Goal: Information Seeking & Learning: Learn about a topic

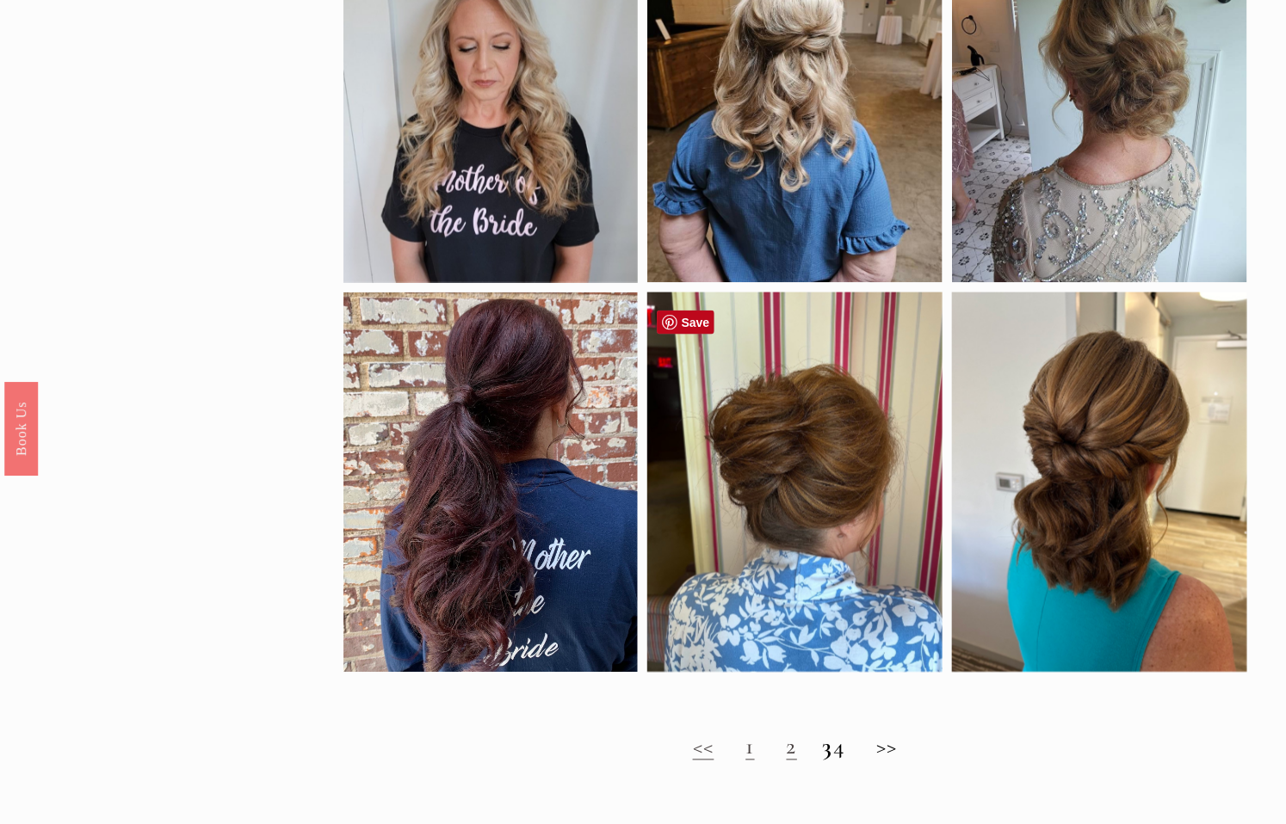
scroll to position [1052, 0]
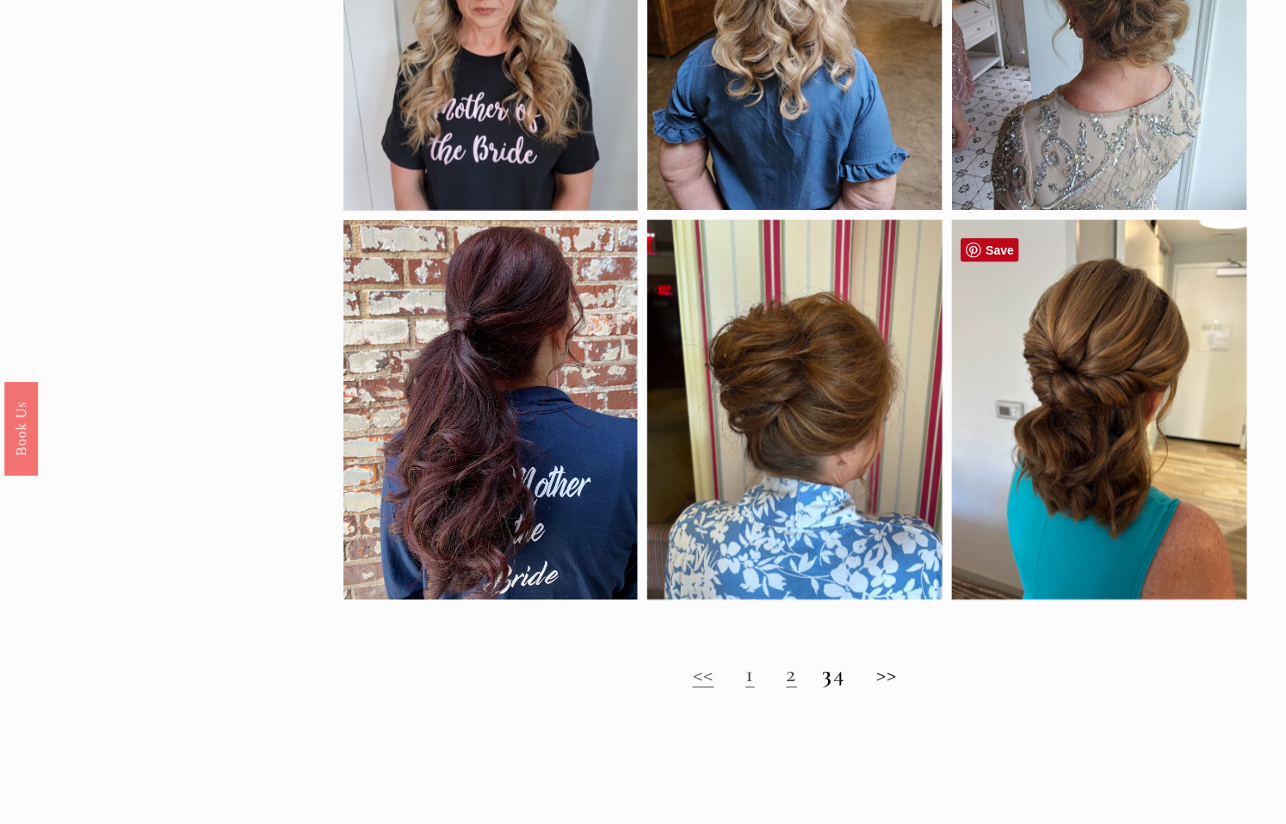
click at [1139, 536] on div at bounding box center [1099, 410] width 295 height 380
click at [986, 250] on link "Save" at bounding box center [989, 250] width 59 height 24
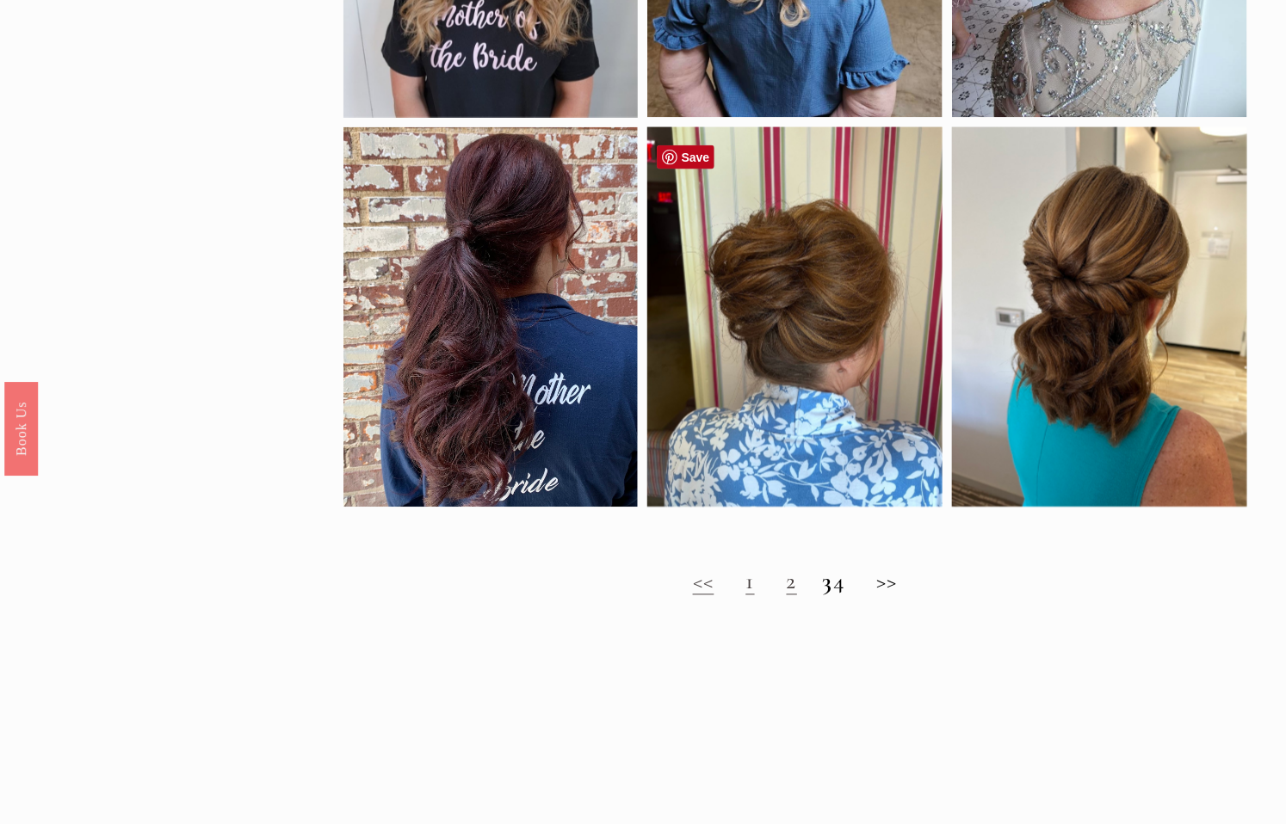
scroll to position [1147, 0]
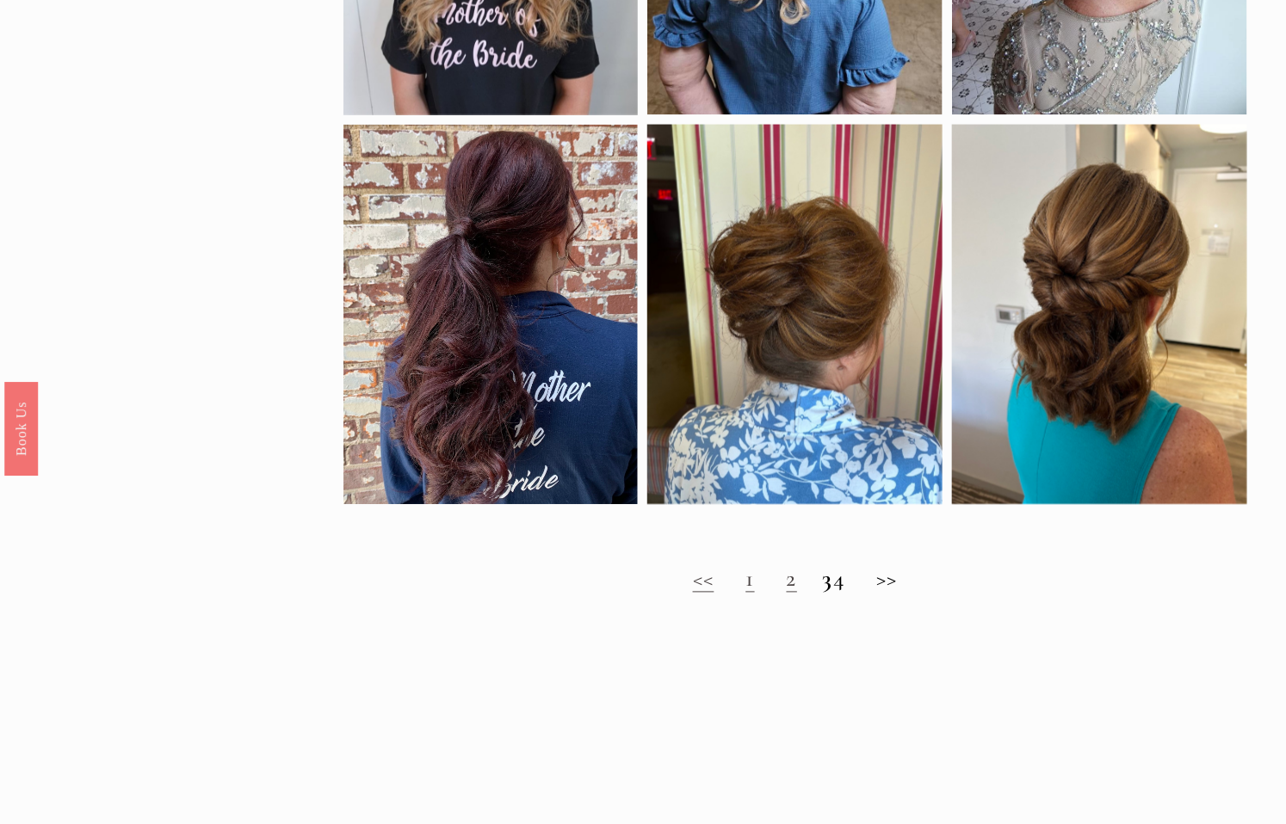
click at [823, 594] on strong "3" at bounding box center [828, 579] width 10 height 28
click at [849, 594] on h2 "<< 1 2 3 4 >>" at bounding box center [795, 580] width 904 height 28
click at [745, 594] on link "1" at bounding box center [749, 579] width 9 height 28
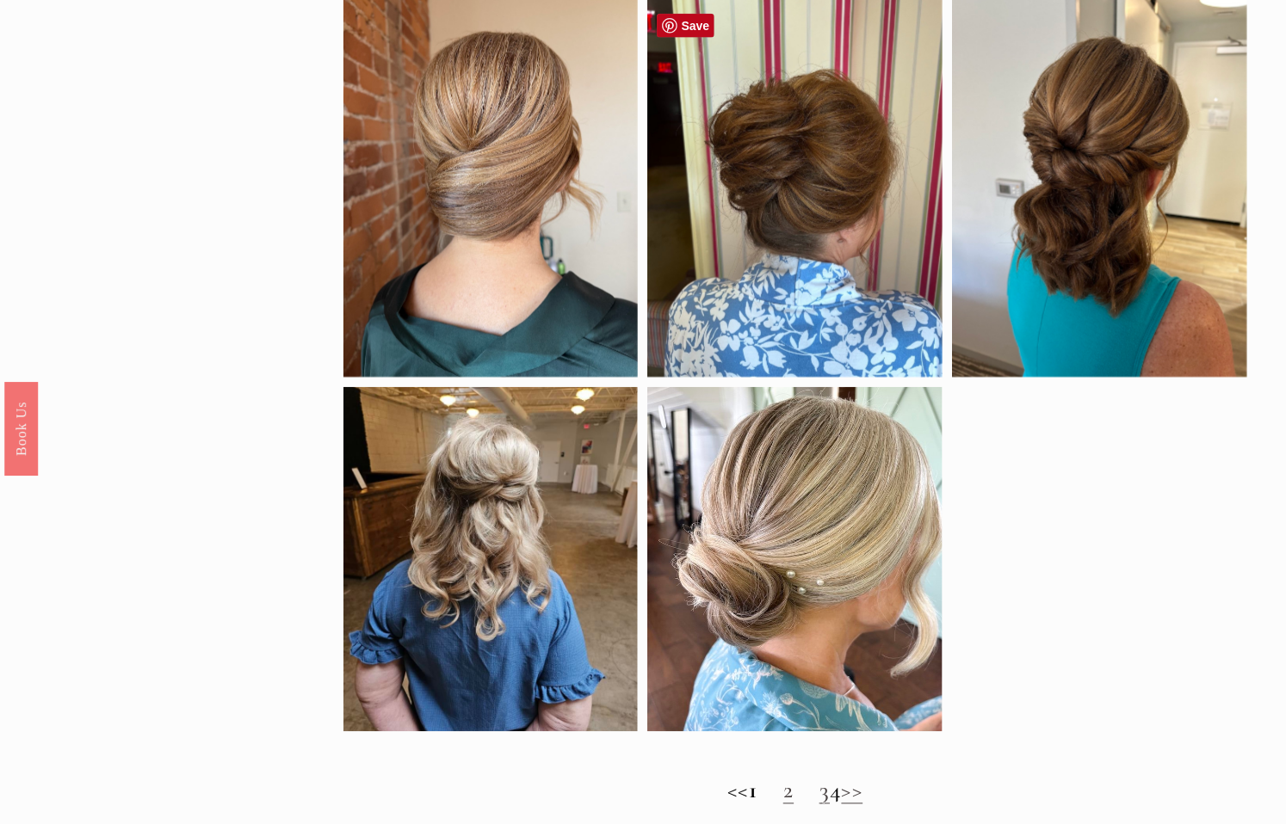
scroll to position [956, 0]
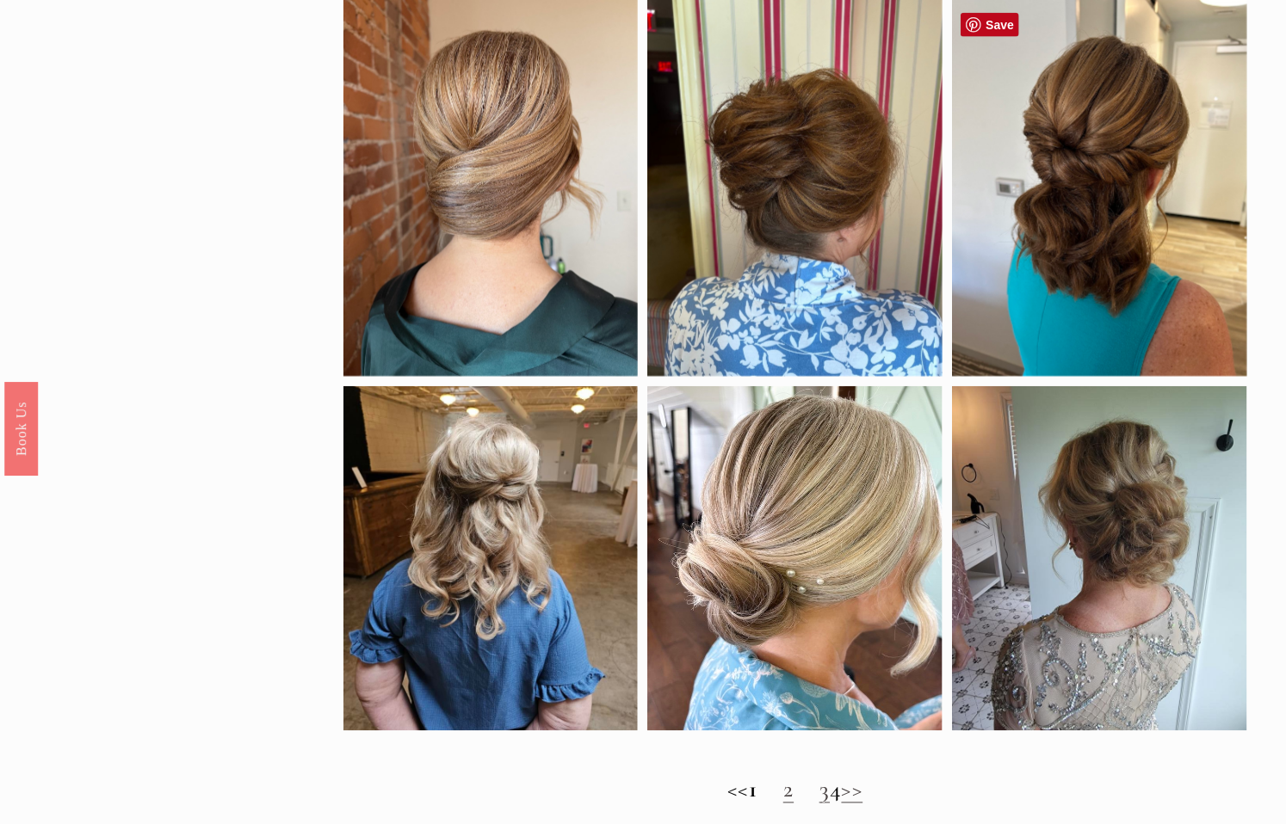
click at [1136, 248] on div at bounding box center [1099, 187] width 295 height 380
click at [1003, 24] on link "Save" at bounding box center [989, 25] width 59 height 24
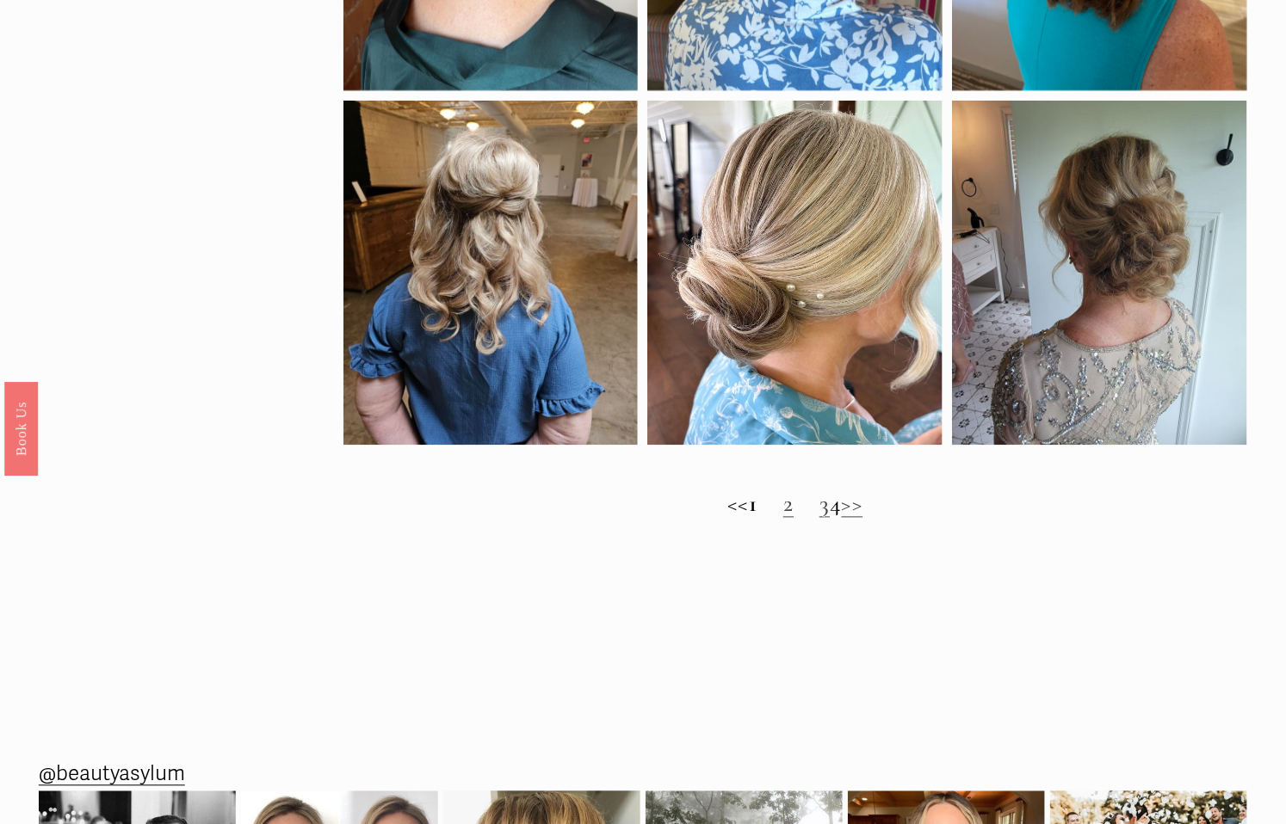
scroll to position [1243, 0]
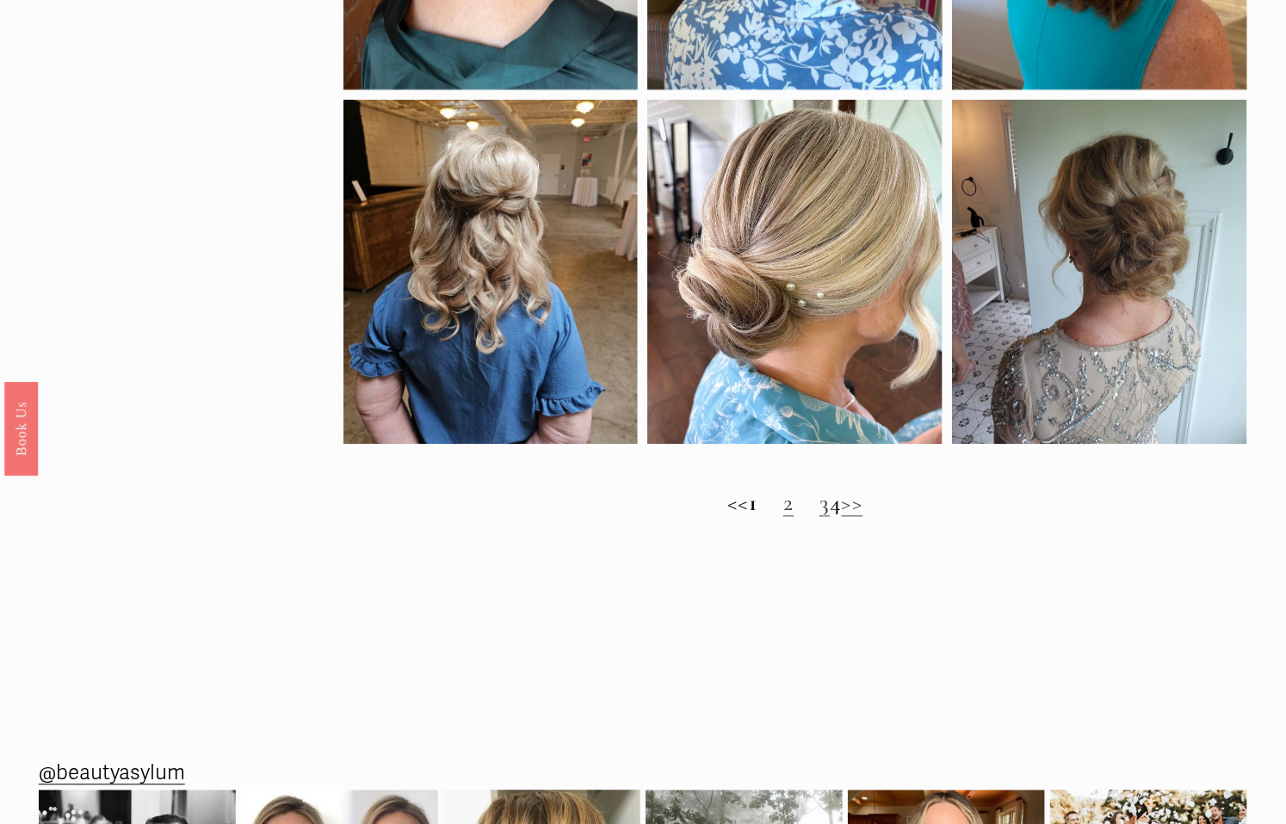
click at [783, 518] on link "2" at bounding box center [788, 504] width 10 height 28
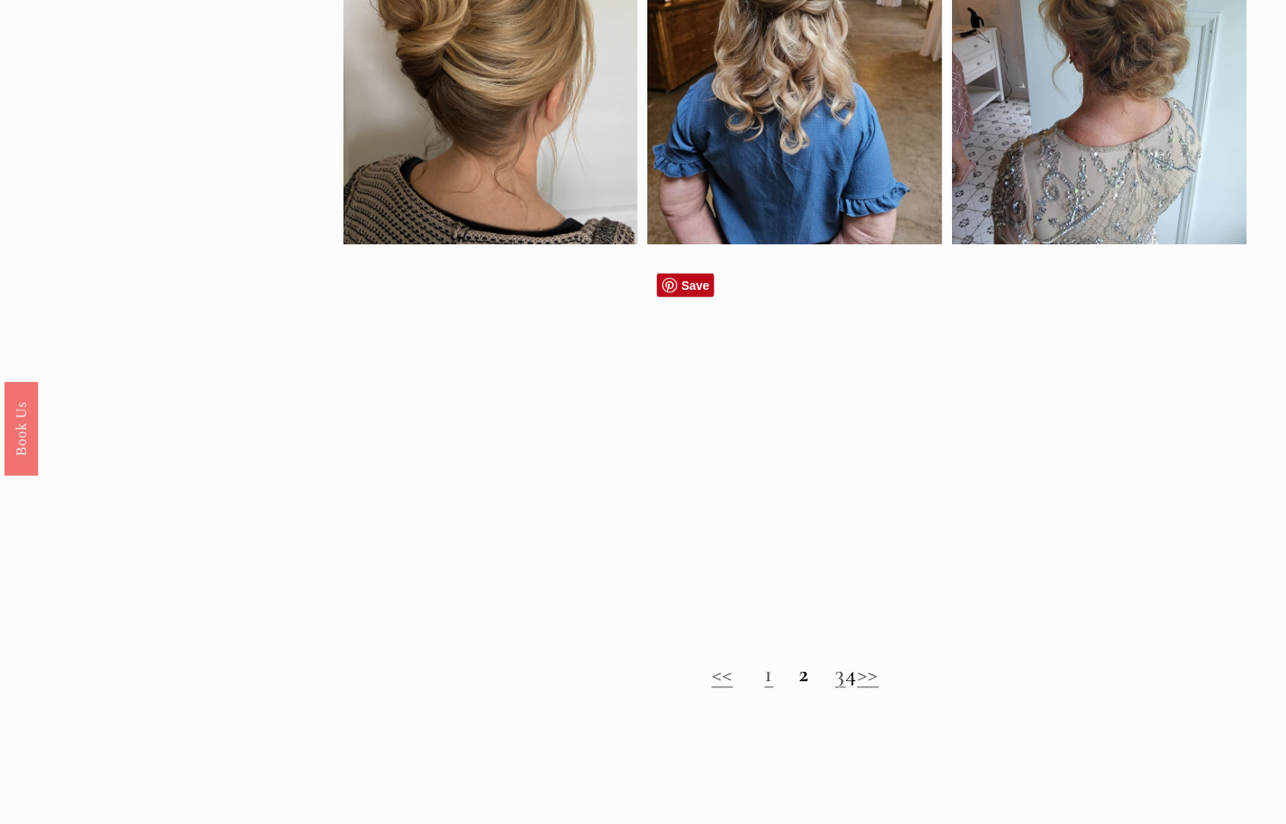
scroll to position [1147, 0]
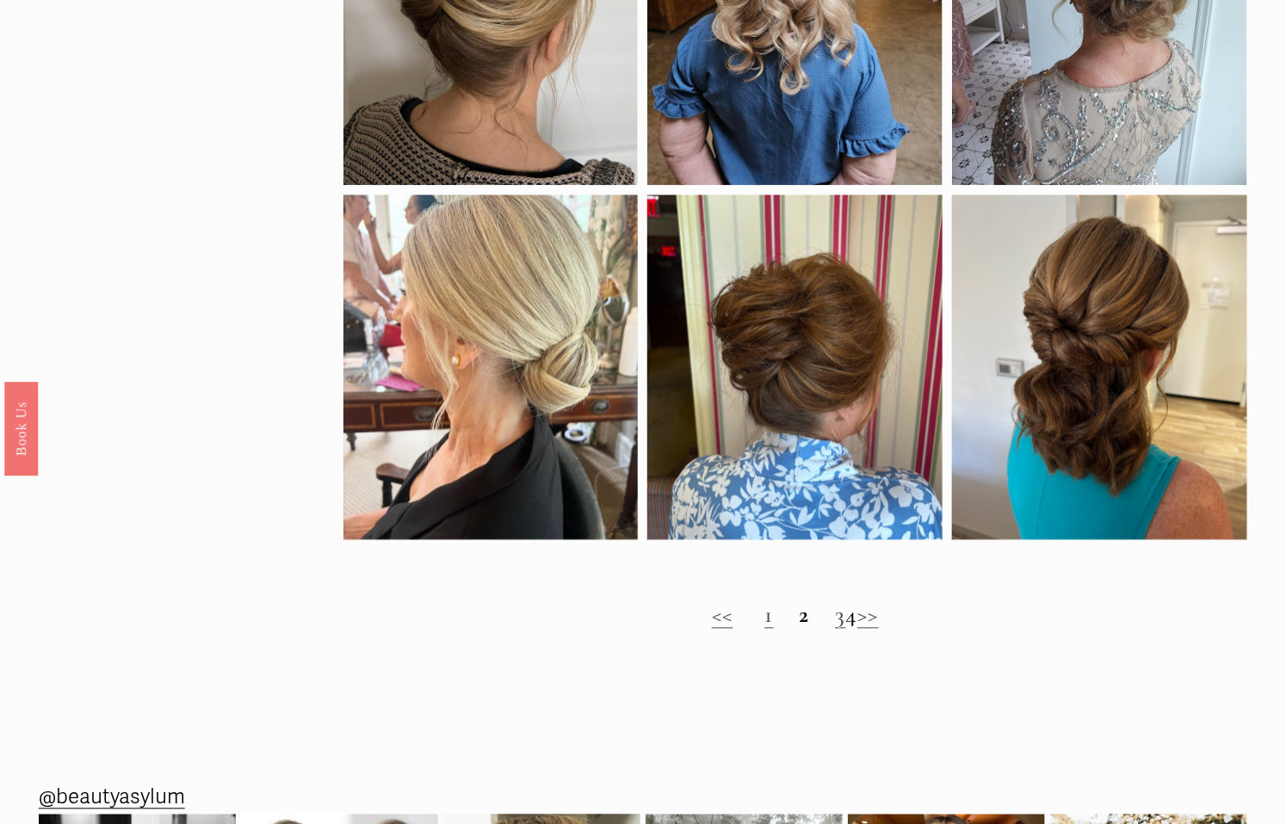
click at [835, 630] on link "3" at bounding box center [840, 616] width 10 height 28
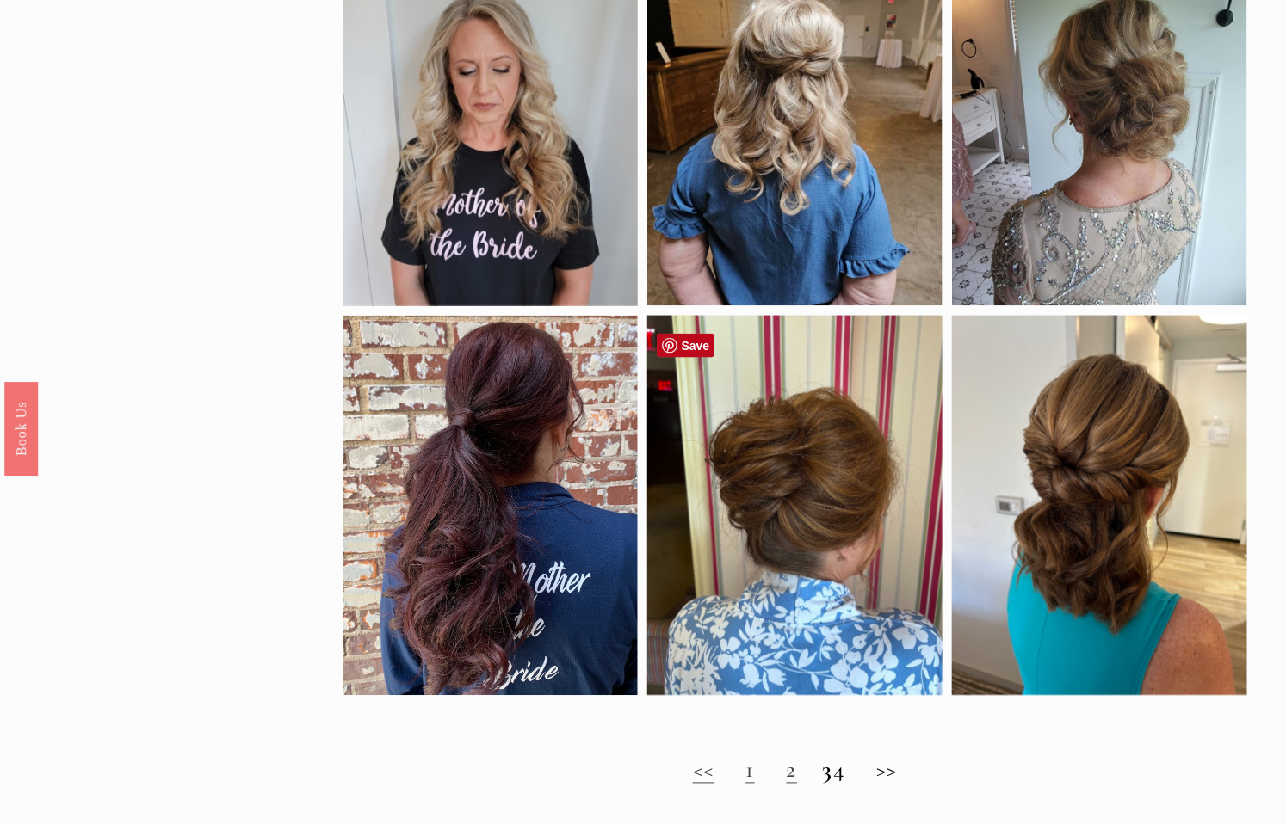
scroll to position [1052, 0]
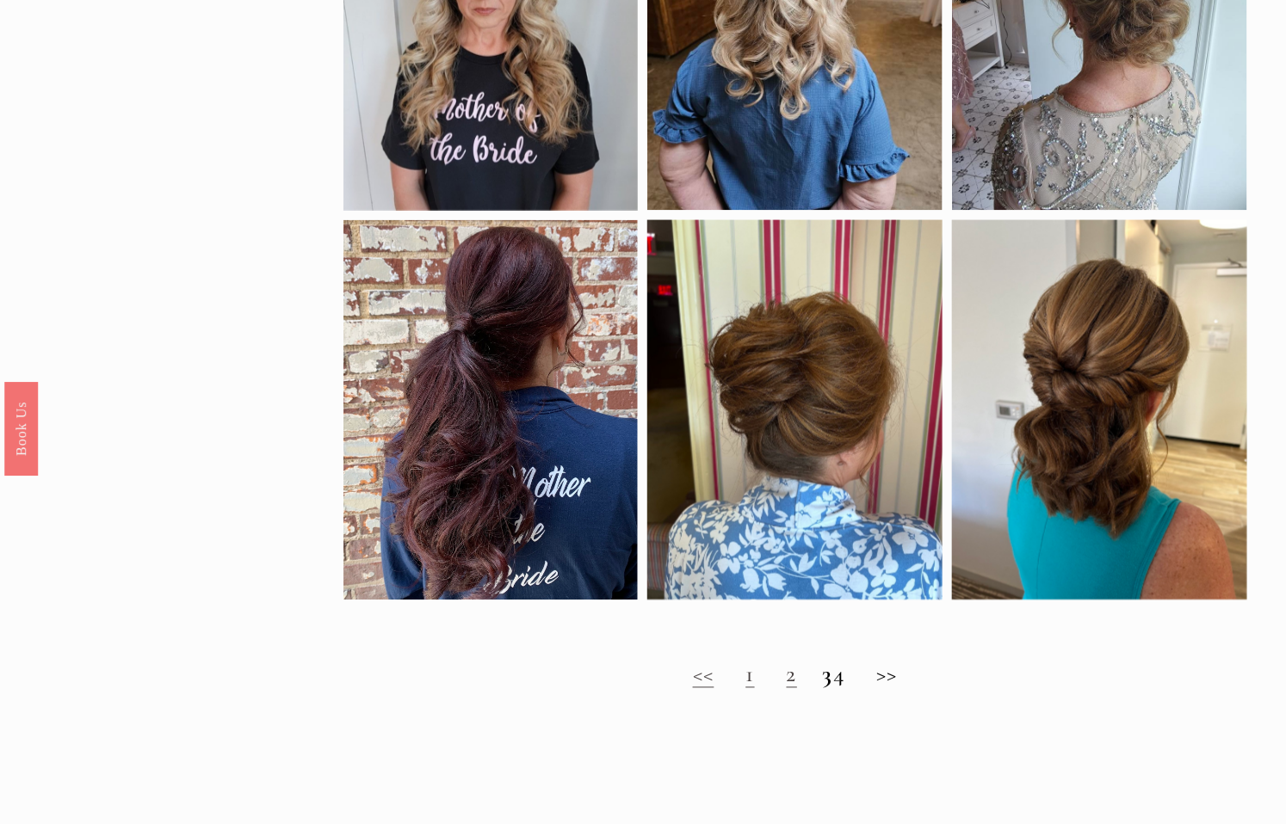
click at [855, 689] on h2 "<< 1 2 3 4 >>" at bounding box center [795, 676] width 904 height 28
